Goal: Register for event/course

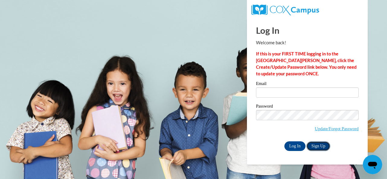
click at [329, 145] on link "Sign Up" at bounding box center [318, 147] width 24 height 10
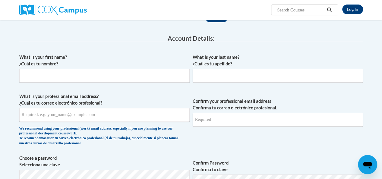
scroll to position [86, 0]
click at [161, 74] on input "What is your first name? ¿Cuál es tu nombre?" at bounding box center [104, 76] width 171 height 14
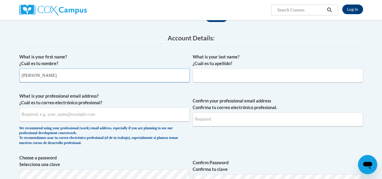
type input "papia"
click at [213, 73] on input "What is your last name? ¿Cuál es tu apellido?" at bounding box center [278, 76] width 171 height 14
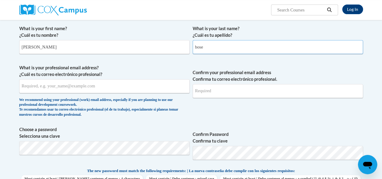
scroll to position [115, 0]
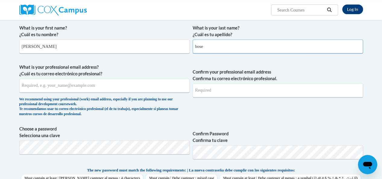
type input "bose"
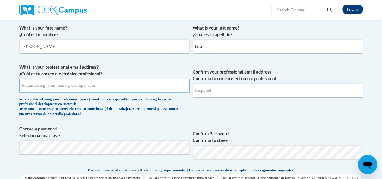
click at [144, 88] on input "What is your professional email address? ¿Cuál es tu correo electrónico profesi…" at bounding box center [104, 86] width 171 height 14
type input "mailbose.papia@gmail.com"
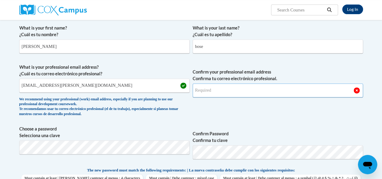
click at [230, 93] on input "Confirm your professional email address Confirma tu correo electrónico profesio…" at bounding box center [278, 91] width 171 height 14
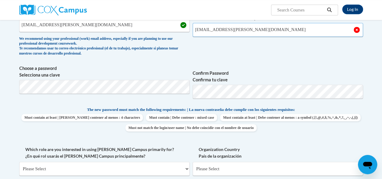
scroll to position [176, 0]
type input "mailbose.papia@gmail.com"
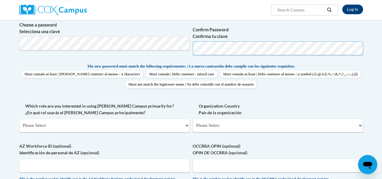
scroll to position [220, 0]
click at [186, 125] on select "Please Select College/University | Colegio/Universidad Community/Nonprofit Part…" at bounding box center [104, 125] width 171 height 14
select select "fbf2d438-af2f-41f8-98f1-81c410e29de3"
click at [19, 118] on select "Please Select College/University | Colegio/Universidad Community/Nonprofit Part…" at bounding box center [104, 125] width 171 height 14
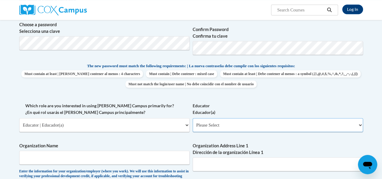
click at [258, 127] on select "Please Select Early Learning/Daycare Teacher/Family Home Care Provider | Maestr…" at bounding box center [278, 125] width 171 height 14
select select "5e2af403-4f2c-4e49-a02f-103e55d7b75b"
click at [193, 118] on select "Please Select Early Learning/Daycare Teacher/Family Home Care Provider | Maestr…" at bounding box center [278, 125] width 171 height 14
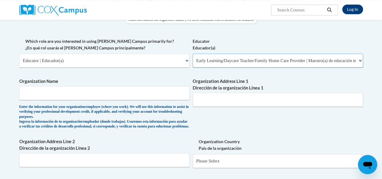
scroll to position [285, 0]
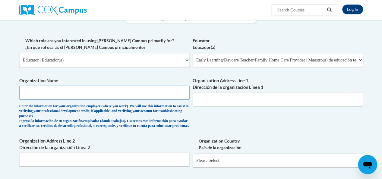
click at [152, 94] on input "Organization Name" at bounding box center [104, 93] width 171 height 14
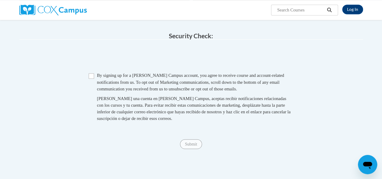
scroll to position [493, 0]
click at [91, 78] on input "Checkbox" at bounding box center [91, 75] width 5 height 5
checkbox input "true"
click at [196, 148] on input "Submit" at bounding box center [191, 144] width 22 height 10
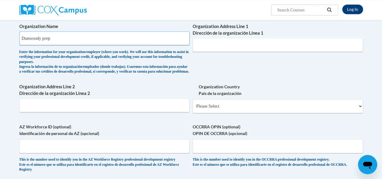
scroll to position [342, 0]
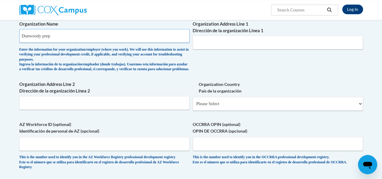
type input "Dunwoody prep"
click at [362, 108] on select "Please Select United States | Estados Unidos Outside of the United States | Fue…" at bounding box center [278, 104] width 171 height 14
select select "ad49bcad-a171-4b2e-b99c-48b446064914"
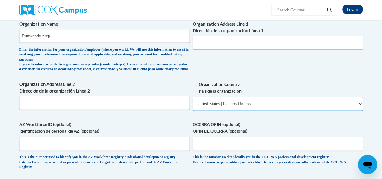
click at [193, 101] on select "Please Select United States | Estados Unidos Outside of the United States | Fue…" at bounding box center [278, 104] width 171 height 14
select select
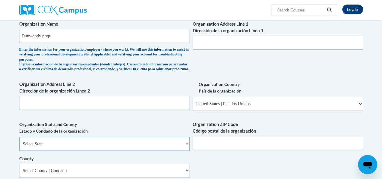
click at [187, 149] on select "Select State Alabama Alaska Arizona Arkansas California Colorado Connecticut De…" at bounding box center [104, 144] width 171 height 14
select select "Georgia"
click at [19, 141] on select "Select State Alabama Alaska Arizona Arkansas California Colorado Connecticut De…" at bounding box center [104, 144] width 171 height 14
click at [231, 147] on input "Organization ZIP Code Código postal de la organización" at bounding box center [278, 143] width 171 height 14
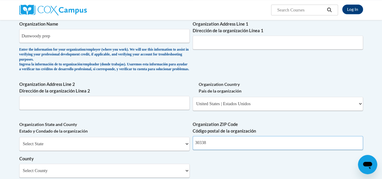
type input "30338"
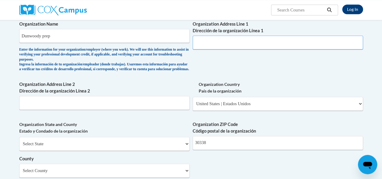
click at [270, 41] on input "Organization Address Line 1 Dirección de la organización Línea 1" at bounding box center [278, 43] width 171 height 14
type input "dunwoody,Ga"
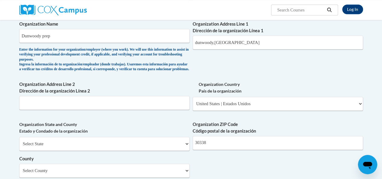
click at [241, 71] on div "What is your first name? ¿Cuál es tu nombre? papia What is your last name? ¿Cuá…" at bounding box center [191, 19] width 344 height 448
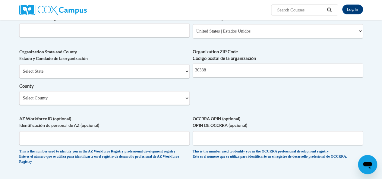
scroll to position [415, 0]
click at [187, 103] on select "Select County Appling Atkinson Bacon Baker Baldwin Banks Barrow Bartow Ben Hill…" at bounding box center [104, 98] width 171 height 14
select select "DeKalb"
click at [19, 95] on select "Select County Appling Atkinson Bacon Baker Baldwin Banks Barrow Bartow Ben Hill…" at bounding box center [104, 98] width 171 height 14
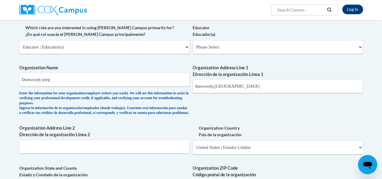
scroll to position [298, 0]
click at [360, 49] on select "Please Select Early Learning/Daycare Teacher/Family Home Care Provider | Maestr…" at bounding box center [278, 47] width 171 height 14
select select "5e2af403-4f2c-4e49-a02f-103e55d7b75b"
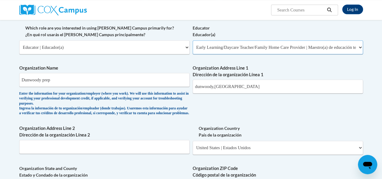
click at [193, 40] on select "Please Select Early Learning/Daycare Teacher/Family Home Care Provider | Maestr…" at bounding box center [278, 47] width 171 height 14
select select "null"
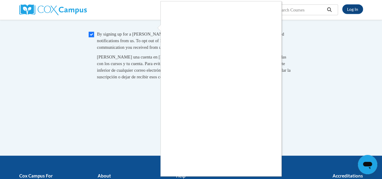
scroll to position [601, 0]
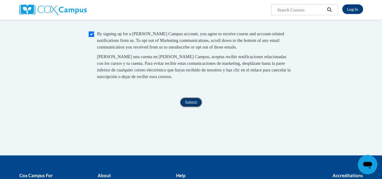
click at [196, 107] on input "Submit" at bounding box center [191, 103] width 22 height 10
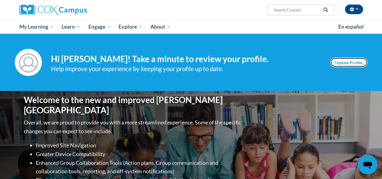
click at [345, 61] on link "Update Profile" at bounding box center [348, 63] width 37 height 10
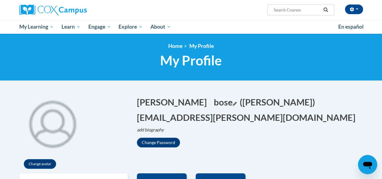
click at [233, 102] on icon "Edit last name" at bounding box center [235, 104] width 4 height 4
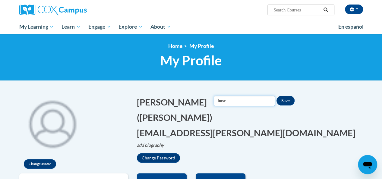
click at [214, 100] on input "bose" at bounding box center [244, 101] width 61 height 10
type input "Bose"
click at [277, 102] on button "Save" at bounding box center [286, 101] width 18 height 10
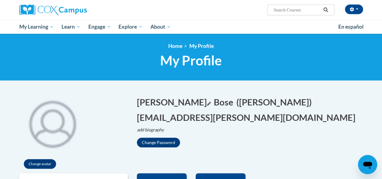
click at [207, 102] on icon "Edit first name" at bounding box center [209, 104] width 4 height 4
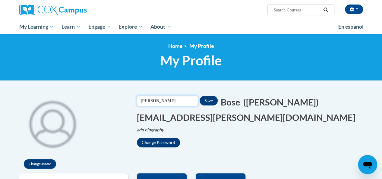
click at [143, 100] on input "papia" at bounding box center [167, 101] width 61 height 10
type input "Papia"
click at [218, 99] on button "Save" at bounding box center [209, 101] width 18 height 10
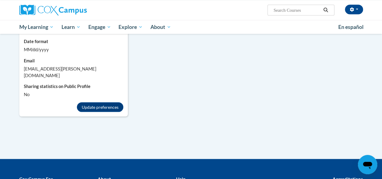
scroll to position [555, 0]
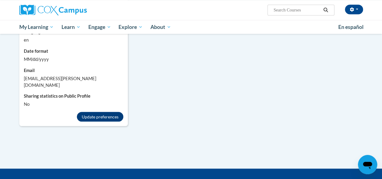
drag, startPoint x: 206, startPoint y: 130, endPoint x: 112, endPoint y: 97, distance: 99.7
click at [112, 112] on button "Update preferences" at bounding box center [100, 117] width 46 height 10
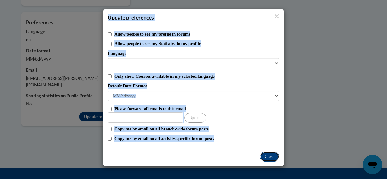
click at [271, 158] on button "Close" at bounding box center [269, 157] width 19 height 10
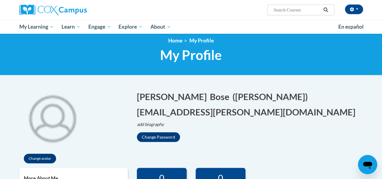
scroll to position [0, 0]
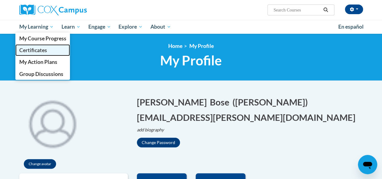
click at [40, 50] on span "Certificates" at bounding box center [33, 50] width 28 height 6
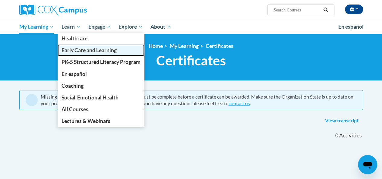
click at [83, 49] on span "Early Care and Learning" at bounding box center [89, 50] width 55 height 6
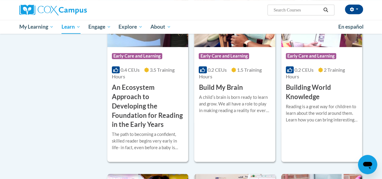
scroll to position [200, 0]
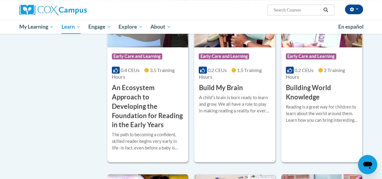
click at [139, 105] on h3 "An Ecosystem Approach to Developing the Foundation for Reading in the Early Yea…" at bounding box center [148, 106] width 72 height 46
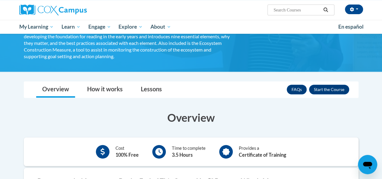
scroll to position [120, 0]
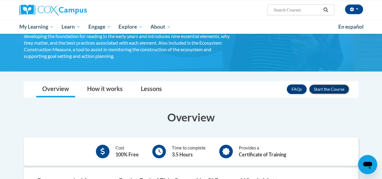
click at [333, 87] on button "Enroll" at bounding box center [329, 90] width 40 height 10
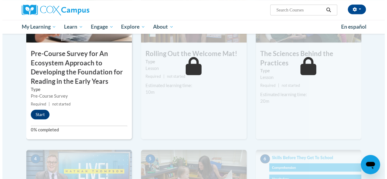
scroll to position [215, 0]
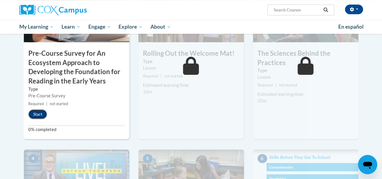
click at [40, 114] on button "Start" at bounding box center [37, 115] width 19 height 10
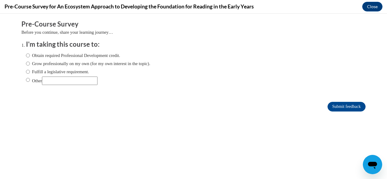
scroll to position [0, 0]
click at [26, 56] on input "Obtain required Professional Development credit." at bounding box center [28, 55] width 4 height 7
radio input "true"
click at [354, 105] on input "Submit feedback" at bounding box center [346, 107] width 38 height 10
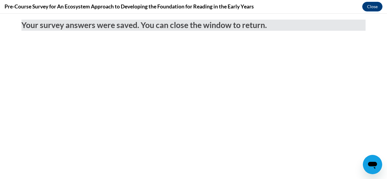
click at [354, 105] on body "Your survey answers were saved. You can close the window to return." at bounding box center [193, 97] width 387 height 166
click at [368, 8] on button "Close" at bounding box center [372, 7] width 20 height 10
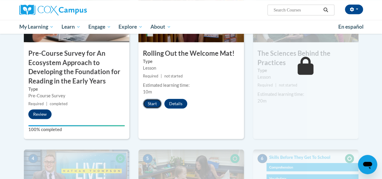
click at [150, 103] on button "Start" at bounding box center [152, 104] width 19 height 10
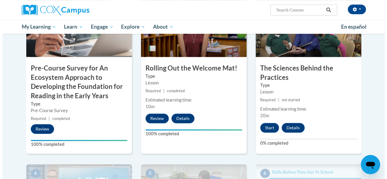
scroll to position [201, 0]
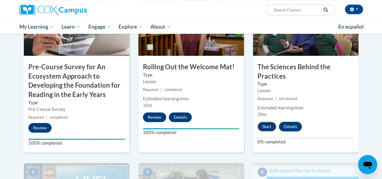
click at [266, 123] on button "Start" at bounding box center [267, 127] width 19 height 10
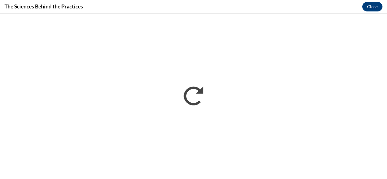
scroll to position [0, 0]
